Goal: Task Accomplishment & Management: Manage account settings

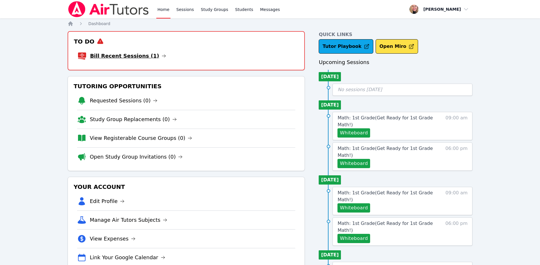
click at [118, 56] on link "Bill Recent Sessions (1)" at bounding box center [128, 56] width 76 height 8
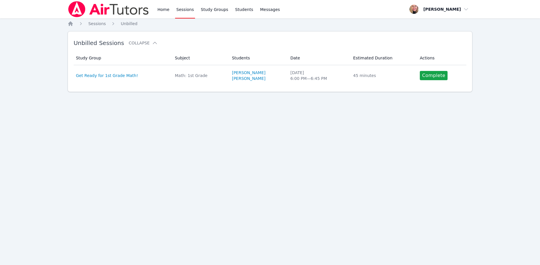
click at [257, 142] on div "Home Sessions Study Groups Students Messages Open user menu Asia [PERSON_NAME] …" at bounding box center [270, 132] width 540 height 265
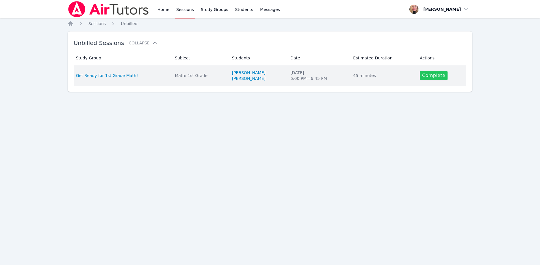
click at [438, 73] on link "Complete" at bounding box center [434, 75] width 28 height 9
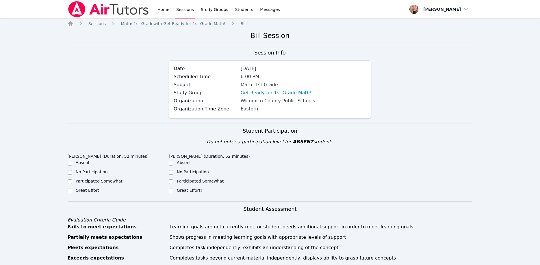
scroll to position [59, 0]
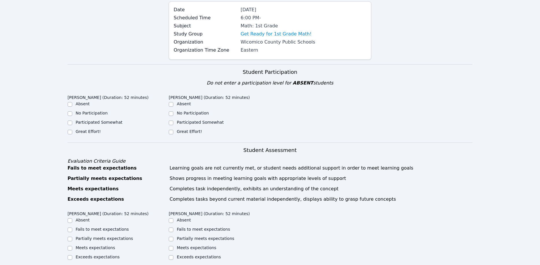
click at [90, 131] on label "Great Effort!" at bounding box center [88, 131] width 25 height 5
click at [72, 131] on input "Great Effort!" at bounding box center [70, 132] width 5 height 5
checkbox input "true"
click at [193, 131] on label "Great Effort!" at bounding box center [189, 131] width 25 height 5
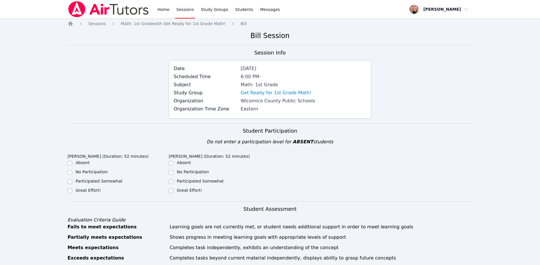
click at [82, 12] on img at bounding box center [109, 9] width 82 height 16
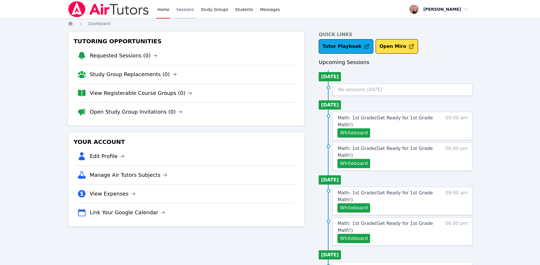
click at [185, 9] on link "Sessions" at bounding box center [185, 9] width 20 height 18
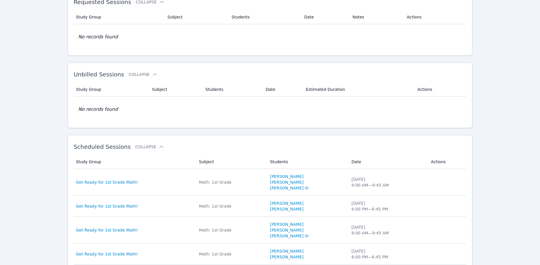
scroll to position [40, 0]
drag, startPoint x: 538, startPoint y: 96, endPoint x: 536, endPoint y: 91, distance: 5.7
click at [536, 91] on html "Home Sessions Study Groups Students Messages Open user menu Asia Mason Open mai…" at bounding box center [270, 92] width 540 height 265
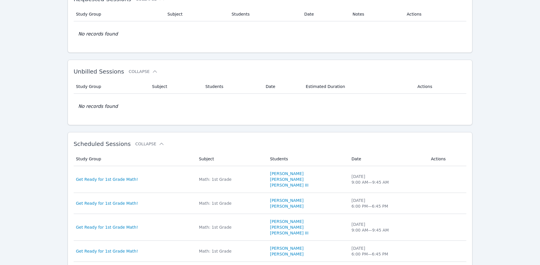
scroll to position [43, 0]
